Goal: Navigation & Orientation: Find specific page/section

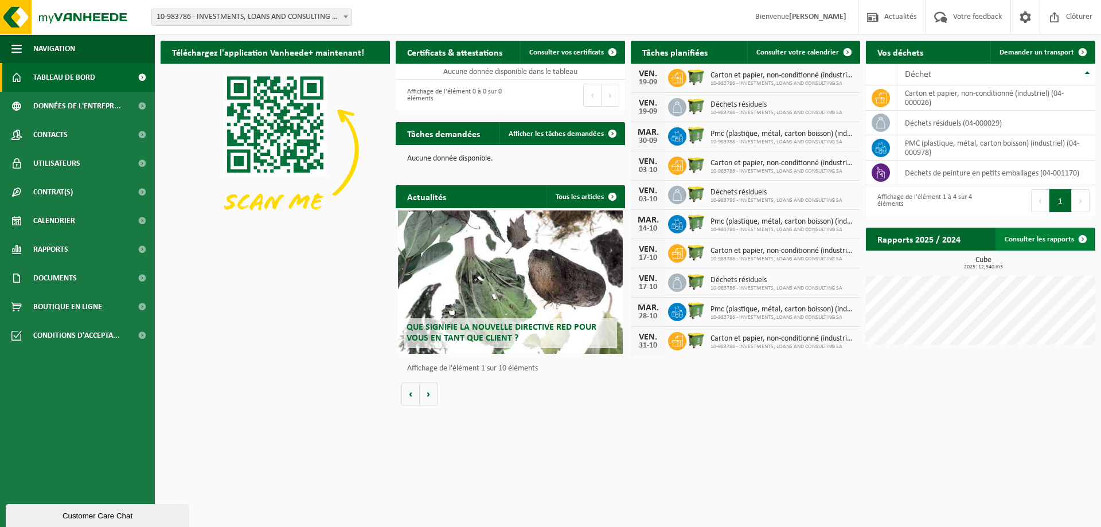
click at [1083, 237] on span at bounding box center [1082, 239] width 23 height 23
click at [70, 134] on link "Contacts" at bounding box center [77, 134] width 155 height 29
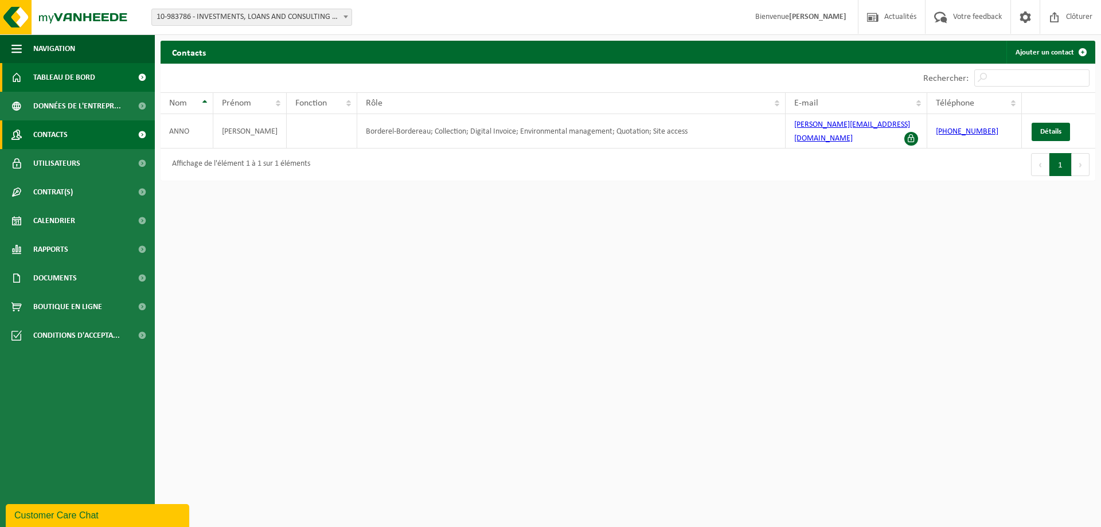
click at [44, 79] on span "Tableau de bord" at bounding box center [64, 77] width 62 height 29
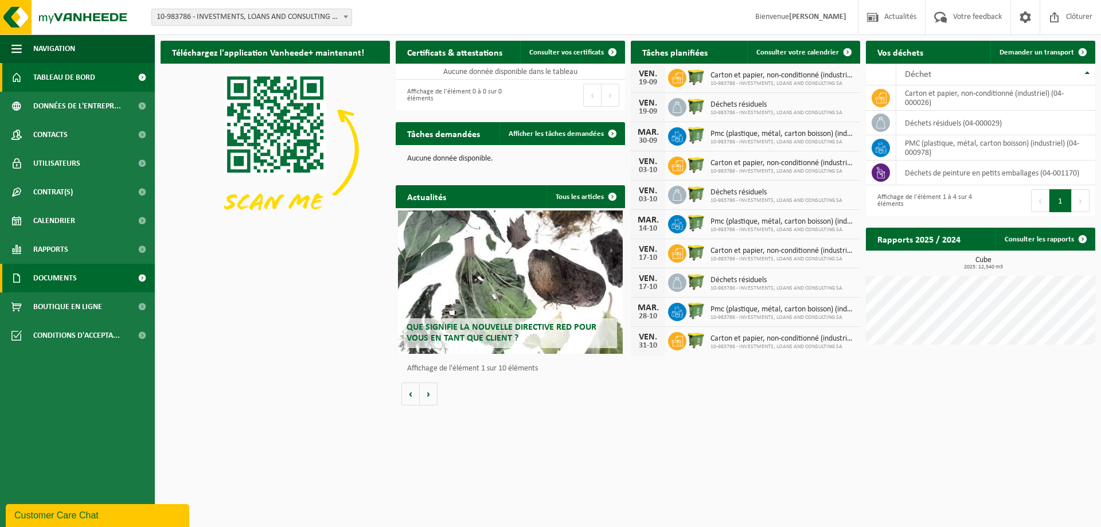
click at [61, 279] on span "Documents" at bounding box center [55, 278] width 44 height 29
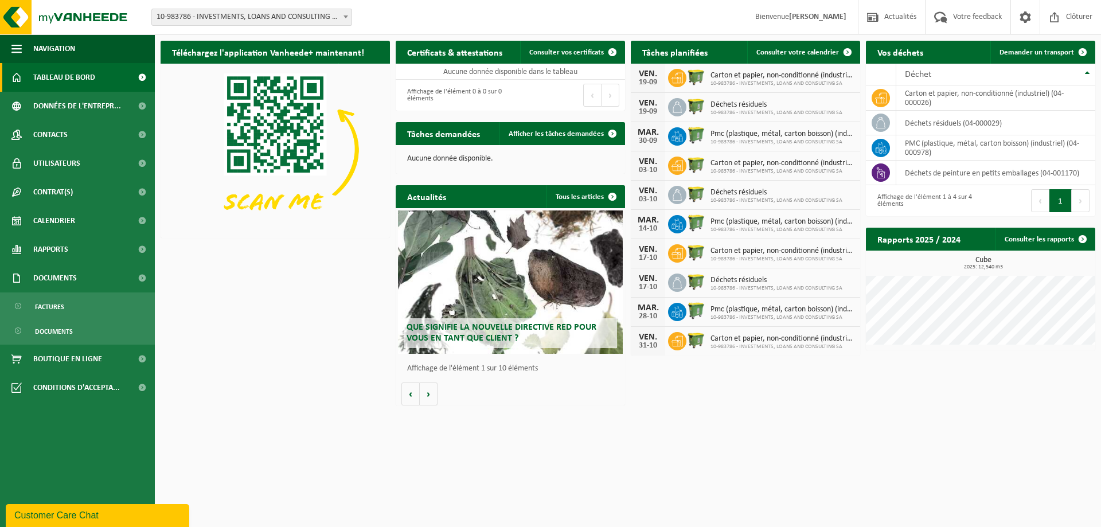
click at [63, 70] on span "Tableau de bord" at bounding box center [64, 77] width 62 height 29
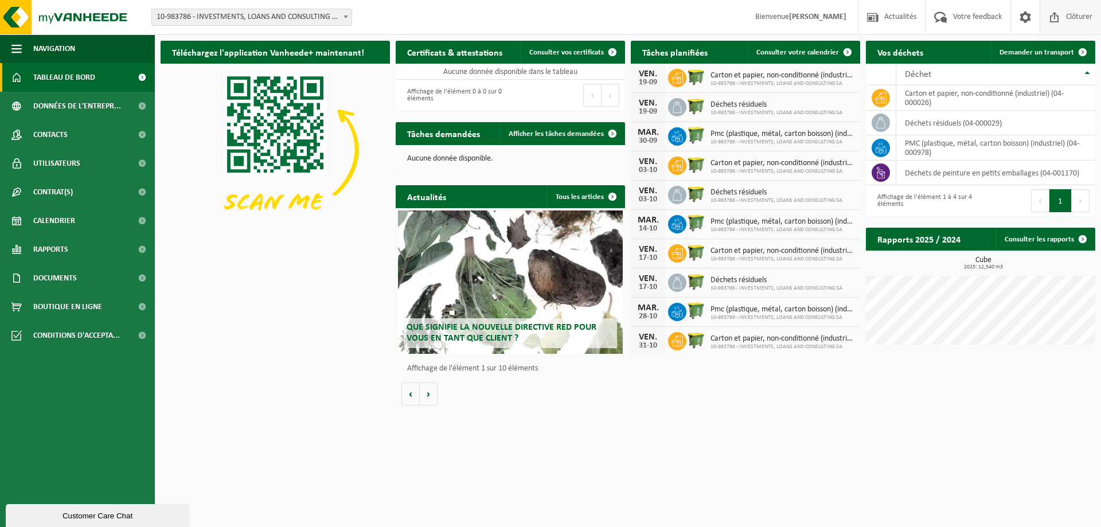
click at [1090, 7] on span "Clôturer" at bounding box center [1079, 17] width 32 height 34
